Goal: Check status: Check status

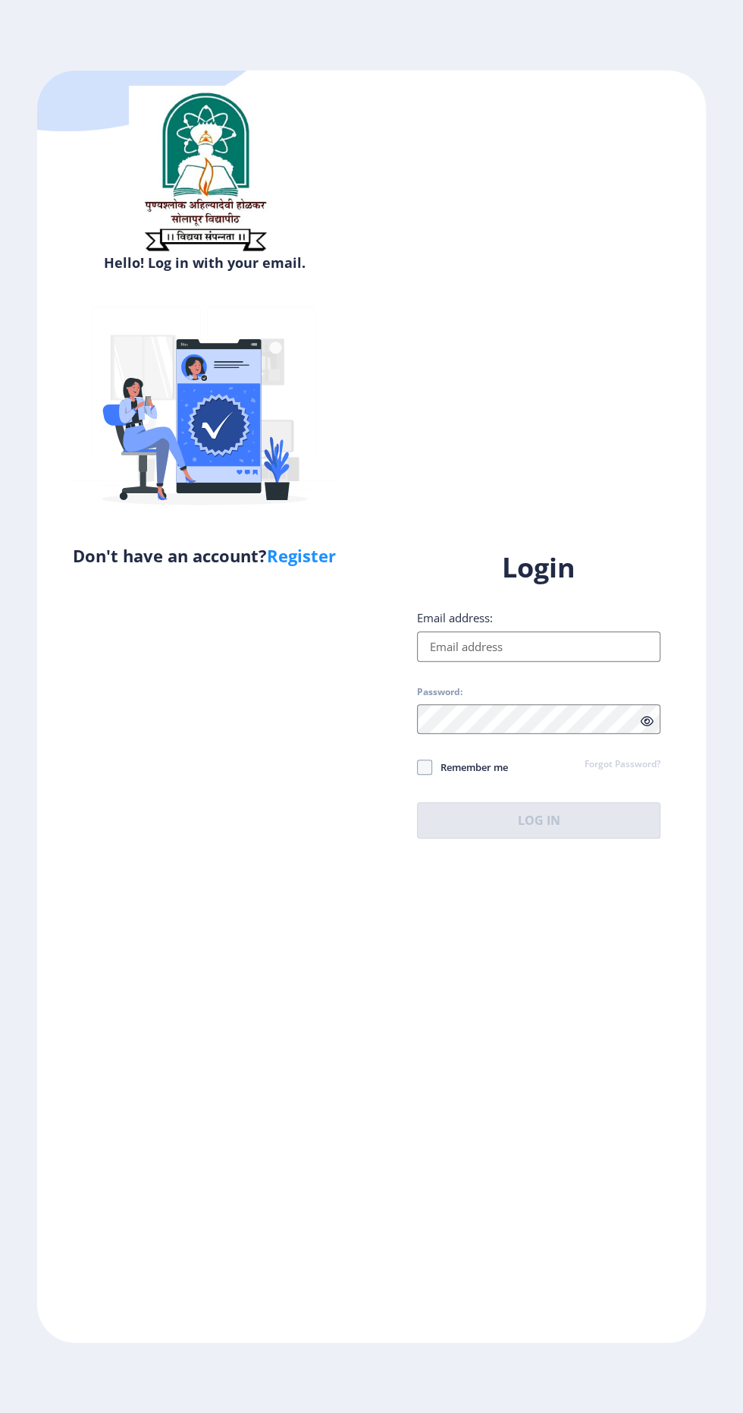
click at [610, 662] on input "Email address:" at bounding box center [539, 646] width 244 height 30
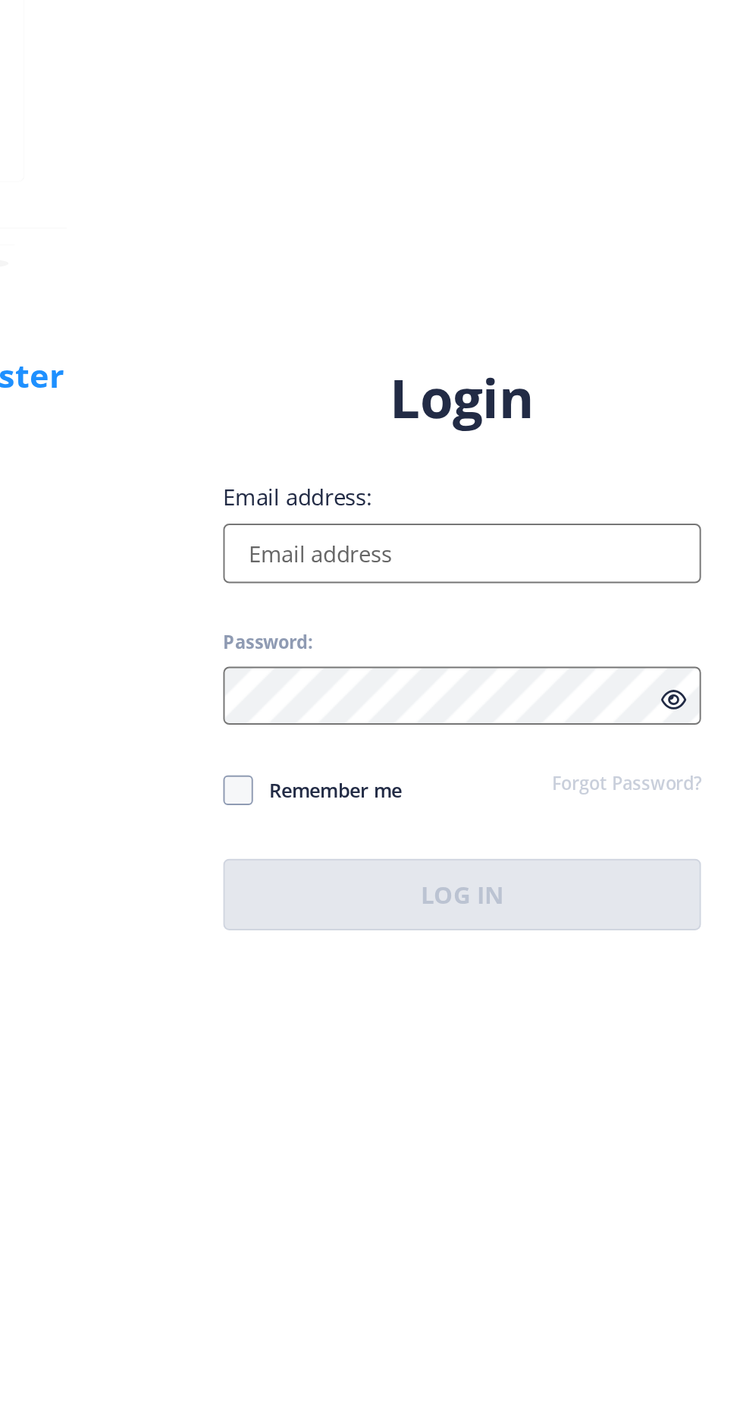
type input "[EMAIL_ADDRESS][DOMAIN_NAME]"
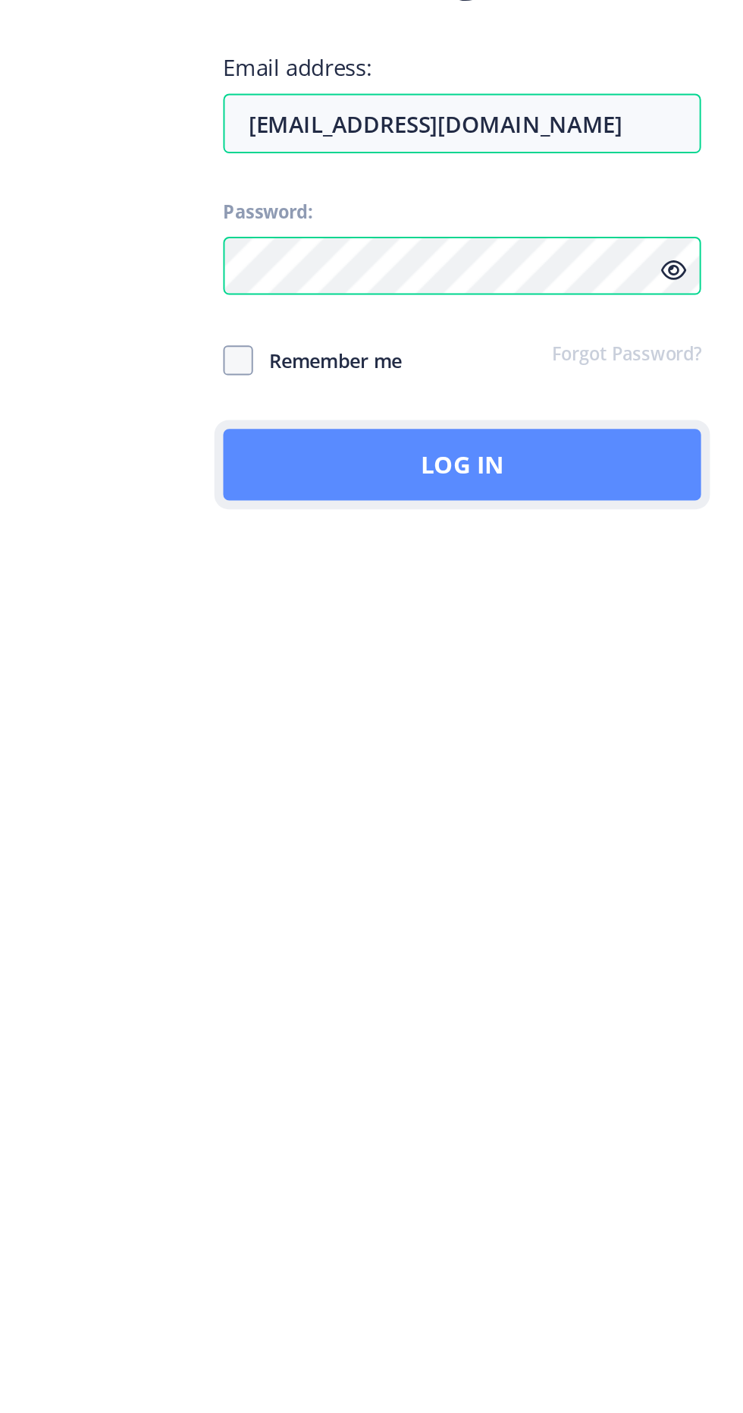
click at [573, 838] on button "Log In" at bounding box center [539, 820] width 244 height 36
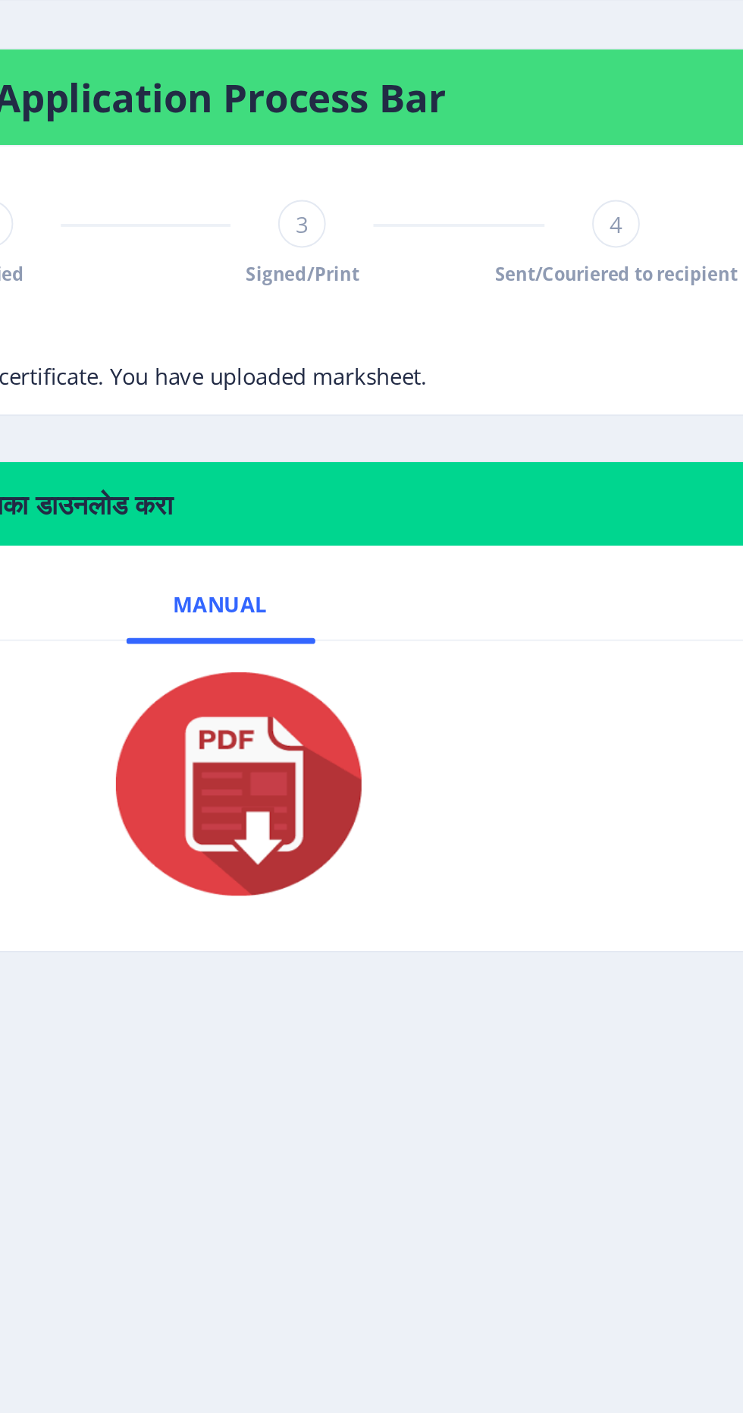
click at [421, 842] on img at bounding box center [393, 844] width 152 height 121
click at [415, 839] on img at bounding box center [393, 844] width 152 height 121
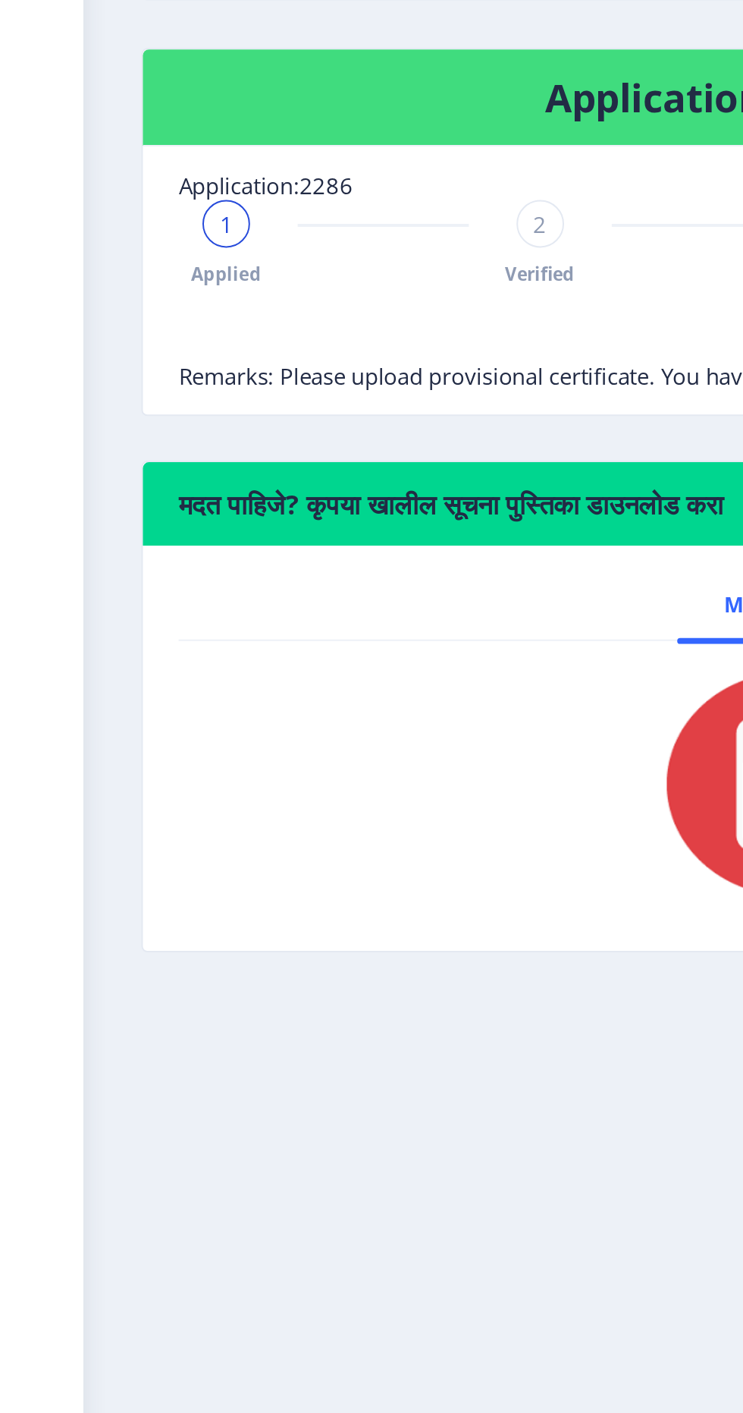
click at [118, 560] on span "1" at bounding box center [115, 559] width 7 height 15
click at [118, 568] on div "1" at bounding box center [115, 560] width 24 height 24
click at [291, 580] on span "Verified" at bounding box center [275, 585] width 36 height 13
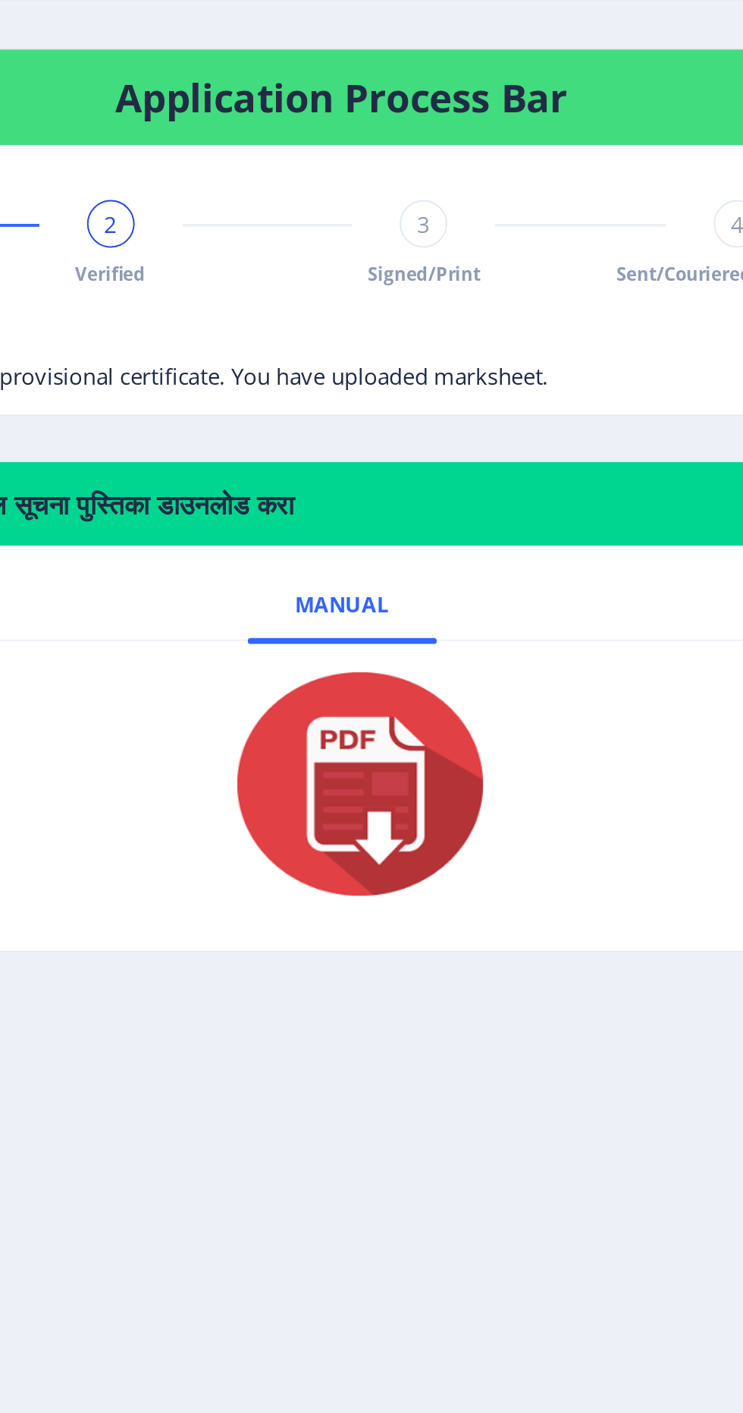
click at [286, 574] on div "2 Verified" at bounding box center [275, 570] width 24 height 44
click at [442, 579] on span "Signed/Print" at bounding box center [435, 585] width 58 height 13
click at [433, 569] on div "3" at bounding box center [435, 560] width 24 height 24
click at [443, 567] on div "3 Signed/Print" at bounding box center [435, 570] width 24 height 44
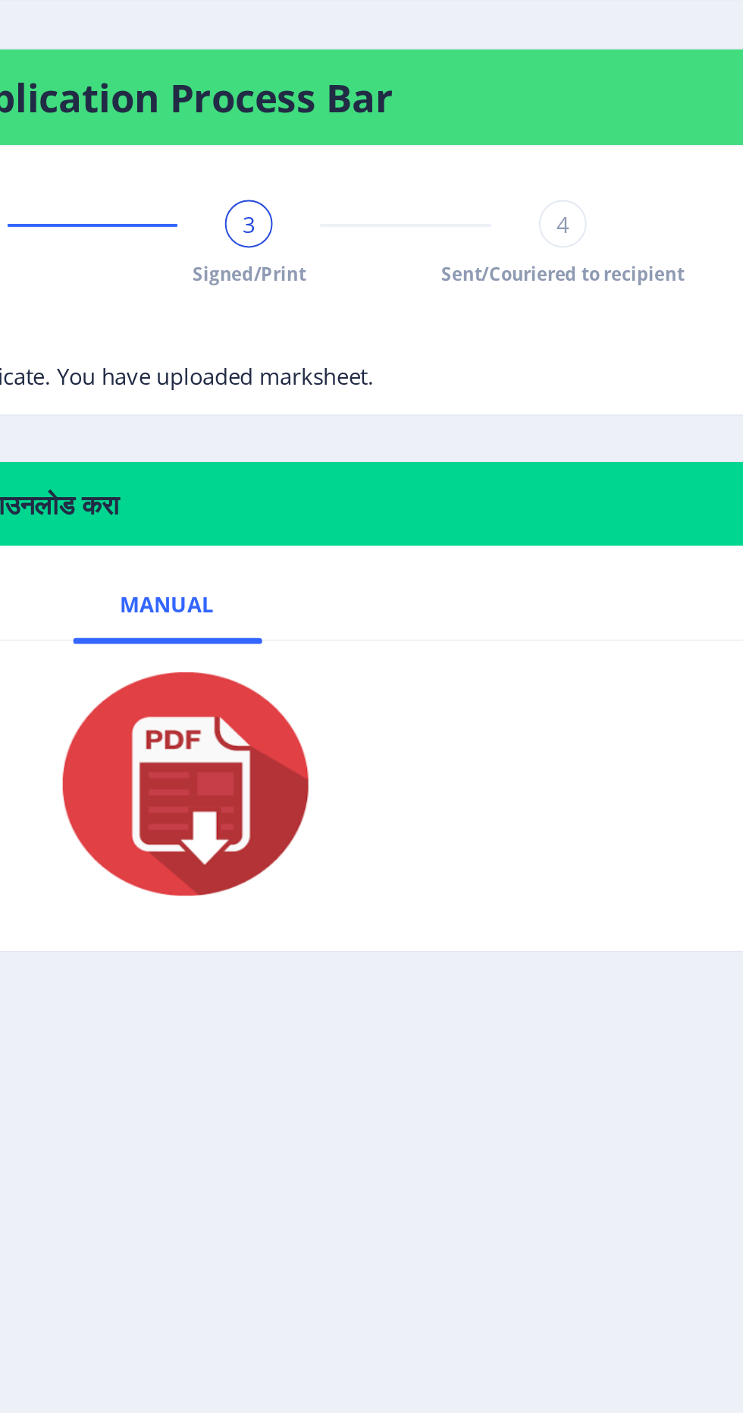
click at [442, 565] on div "3" at bounding box center [435, 560] width 24 height 24
click at [592, 561] on span "4" at bounding box center [595, 559] width 7 height 15
click at [595, 557] on span "4" at bounding box center [595, 559] width 7 height 15
click at [604, 561] on div "4" at bounding box center [595, 560] width 24 height 24
click at [658, 562] on div "Applied Verified Signed/Print 4 Sent/Couriered to recipient" at bounding box center [393, 589] width 604 height 82
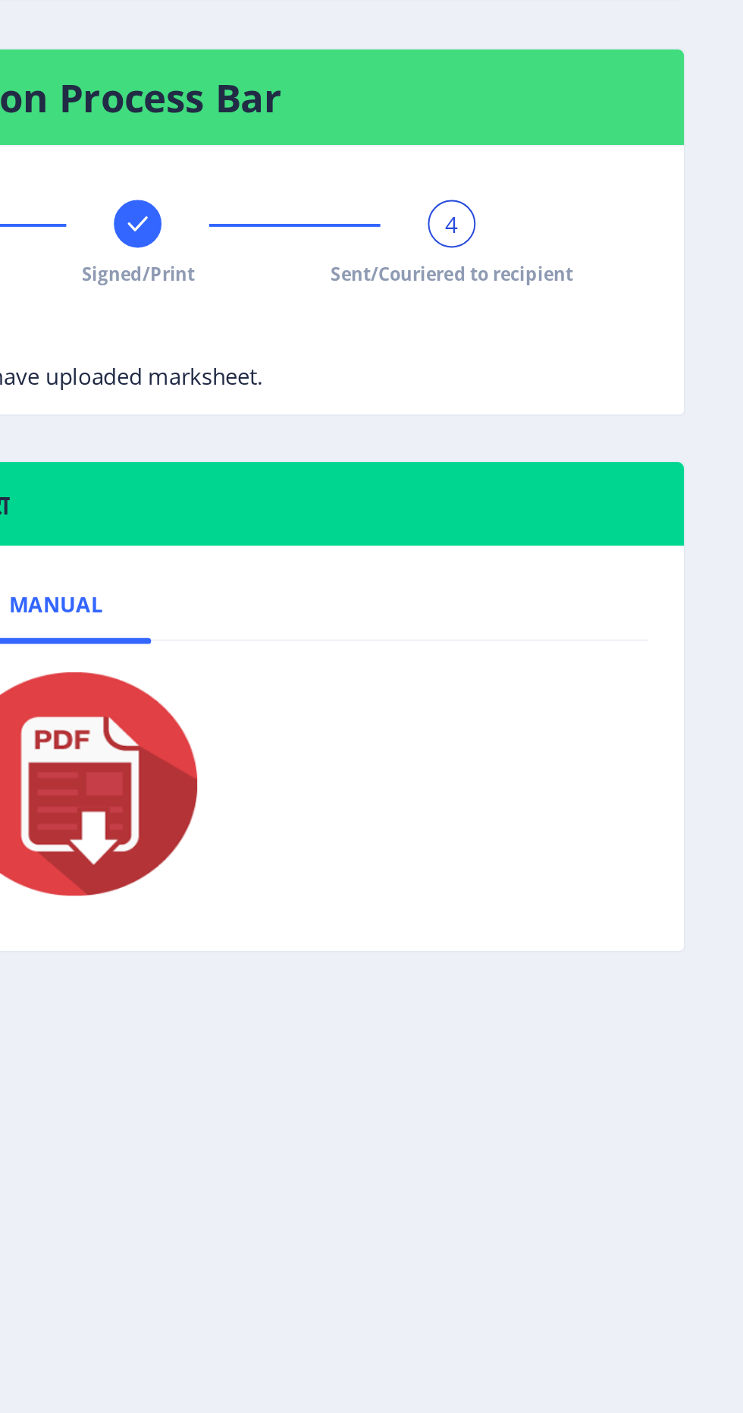
click at [596, 573] on div "4 Sent/Couriered to recipient" at bounding box center [595, 570] width 24 height 44
click at [588, 576] on div "4 Sent/Couriered to recipient" at bounding box center [595, 570] width 24 height 44
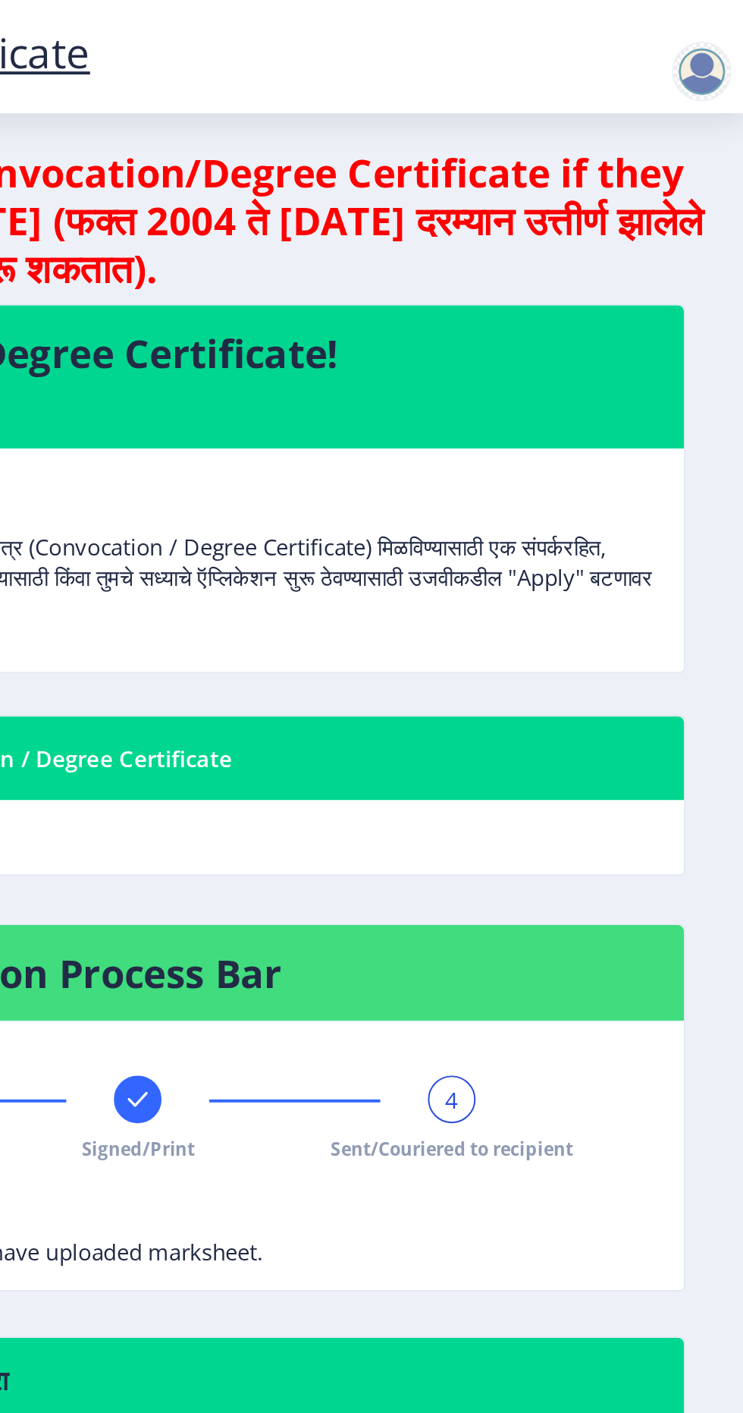
scroll to position [52, 0]
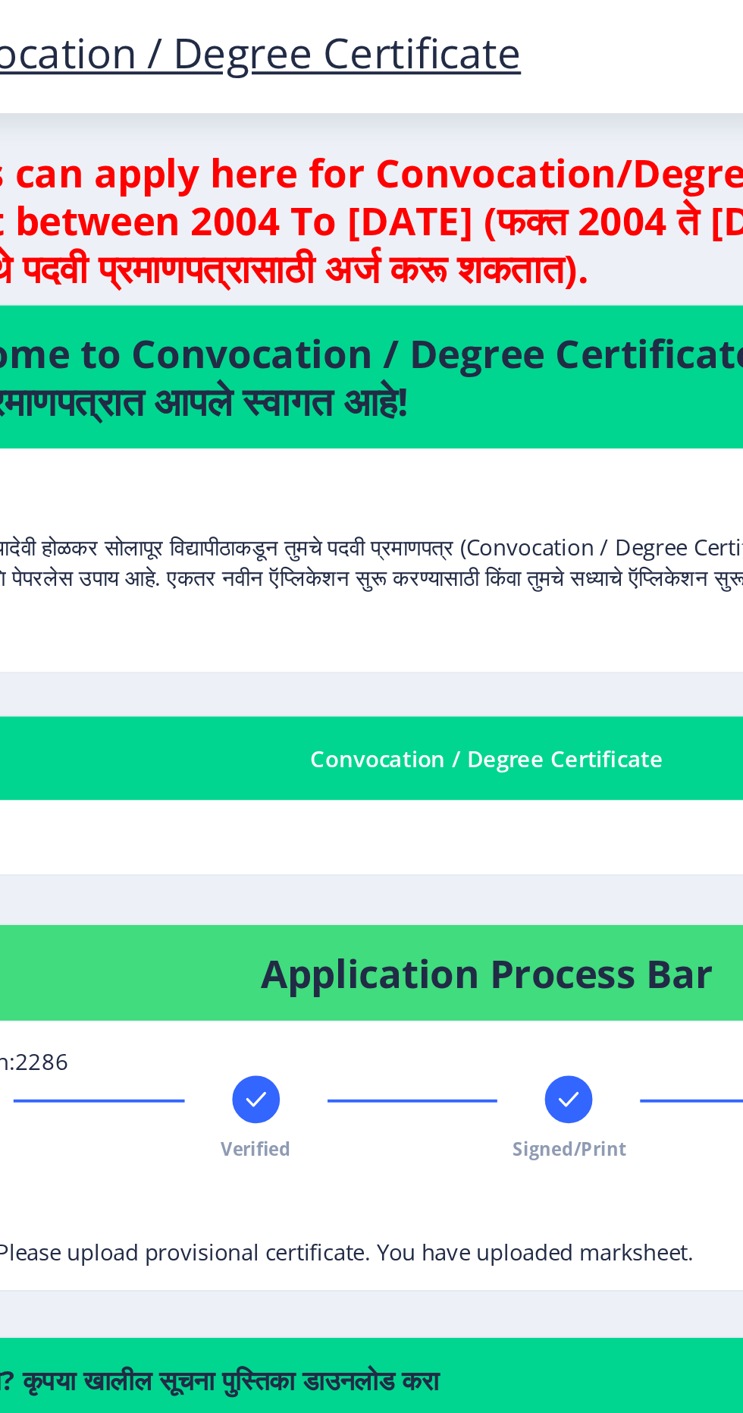
click at [423, 377] on div "Convocation / Degree Certificate" at bounding box center [393, 386] width 604 height 18
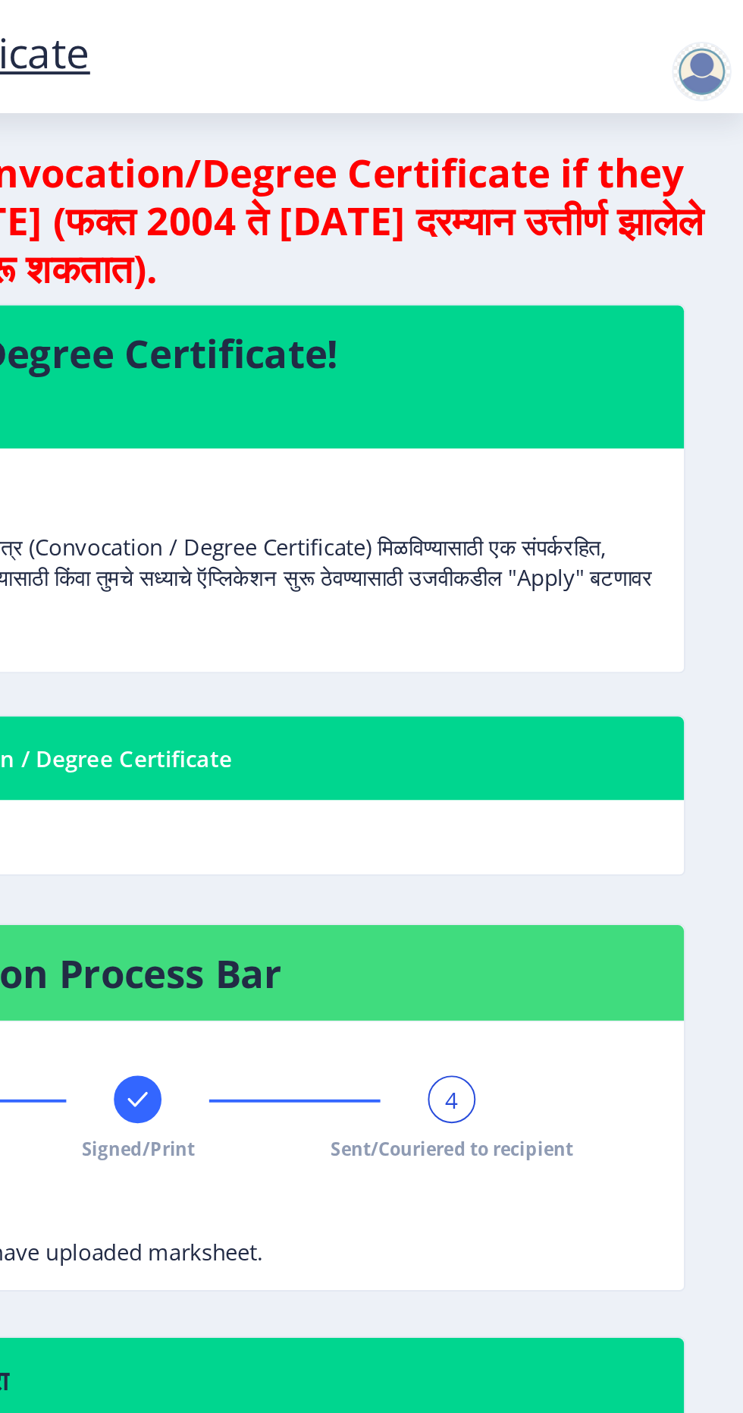
scroll to position [0, 0]
click at [722, 34] on div at bounding box center [722, 36] width 30 height 30
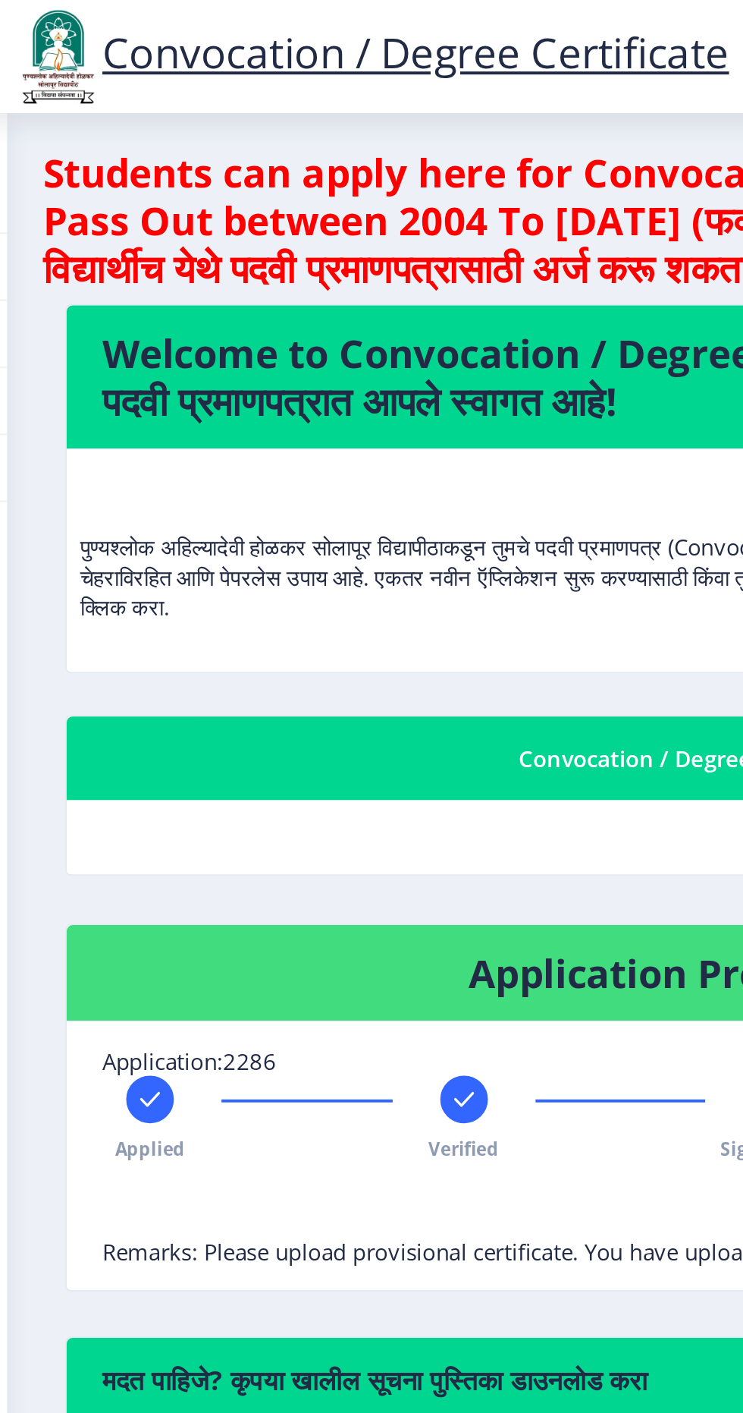
click at [337, 28] on link "Convocation / Degree Certificate" at bounding box center [228, 26] width 365 height 29
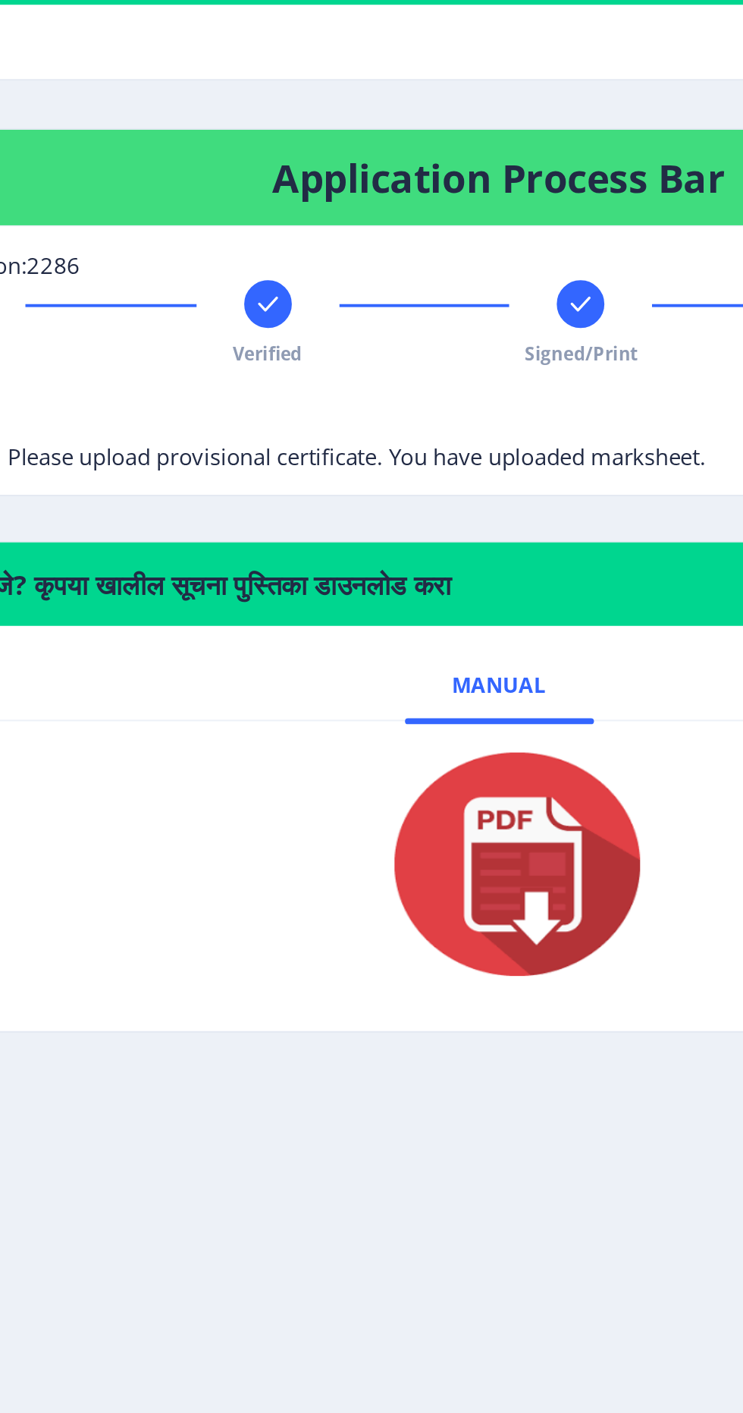
scroll to position [4, 0]
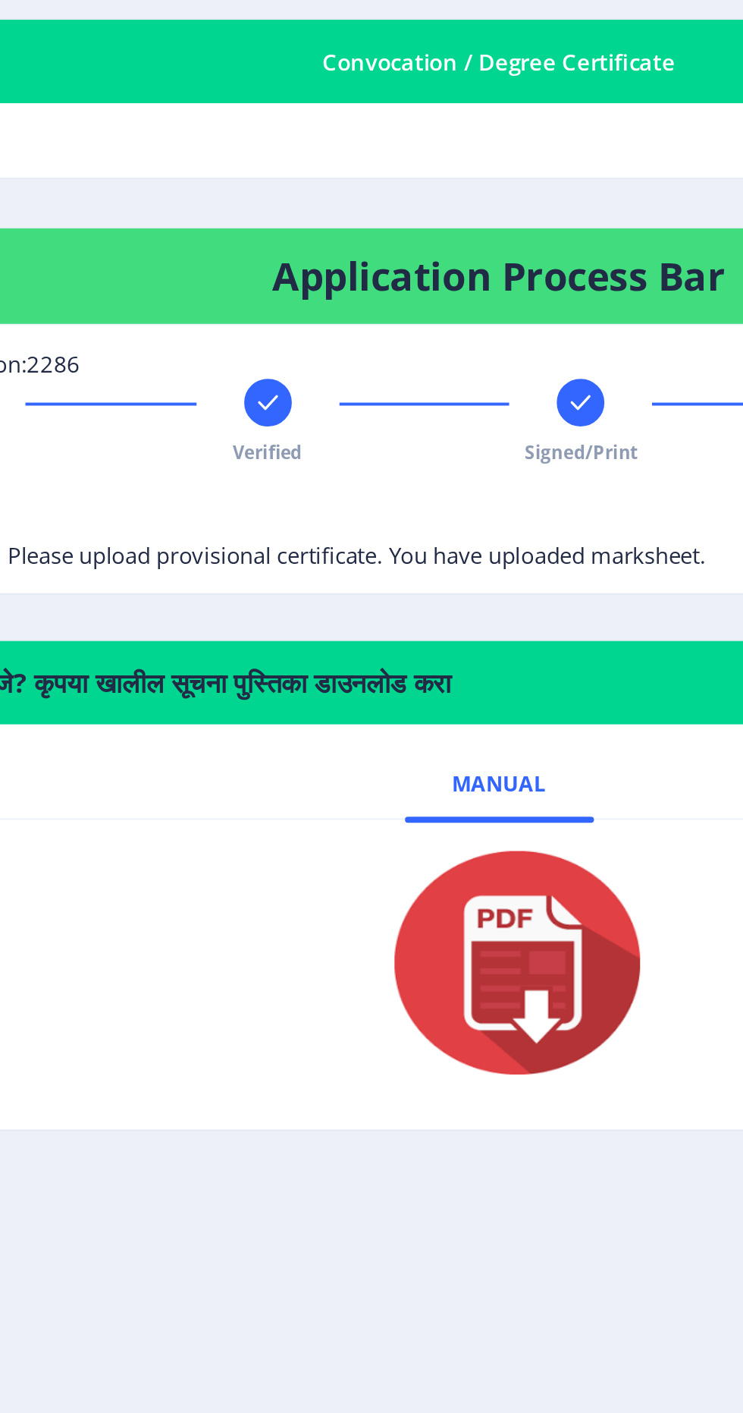
click at [461, 631] on span "Remarks: Please upload provisional certificate. You have uploaded marksheet." at bounding box center [294, 637] width 407 height 15
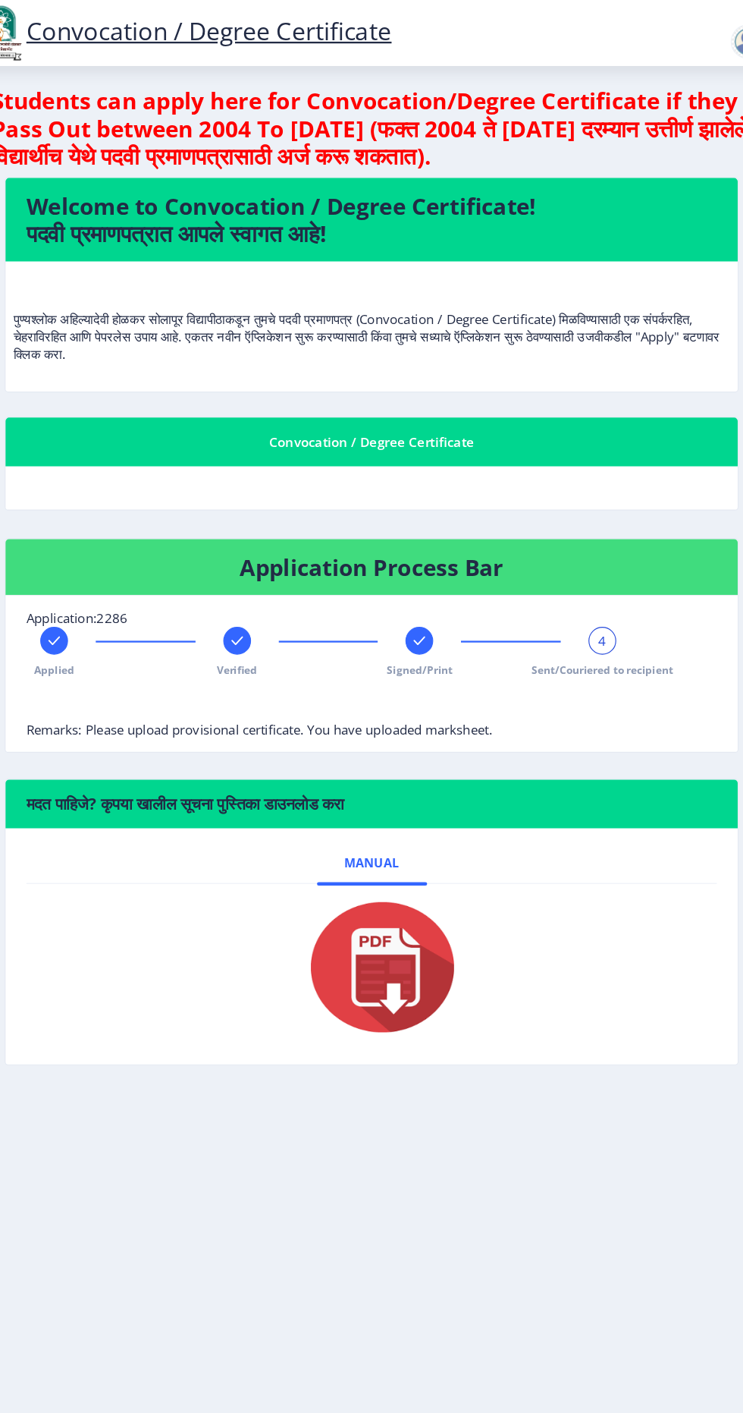
click at [592, 476] on nb-card-header "Application Process Bar" at bounding box center [393, 495] width 640 height 49
click at [533, 649] on nb-card-body "Application:2286 Applied Verified Signed/Print 4 Sent/Couriered to recipient Re…" at bounding box center [393, 588] width 640 height 137
click at [602, 553] on div "4" at bounding box center [595, 560] width 24 height 24
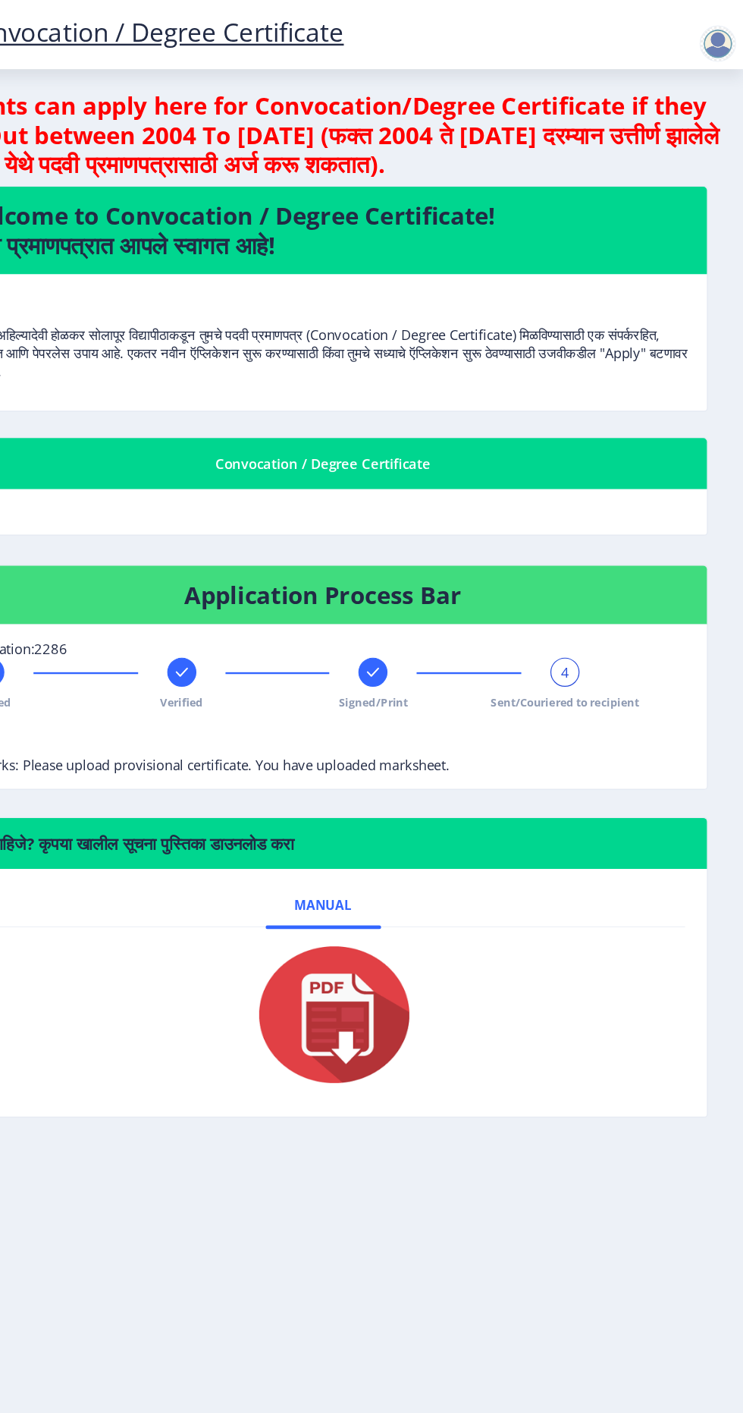
click at [205, 495] on h4 "Application Process Bar" at bounding box center [393, 495] width 604 height 24
